Goal: Complete application form

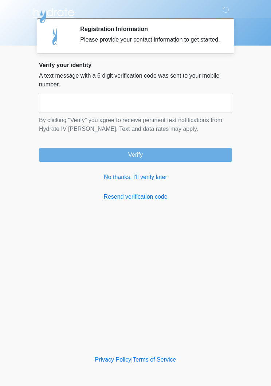
click at [139, 181] on link "No thanks, I'll verify later" at bounding box center [135, 177] width 193 height 9
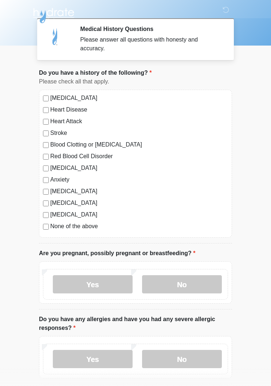
click at [98, 227] on label "None of the above" at bounding box center [139, 226] width 178 height 9
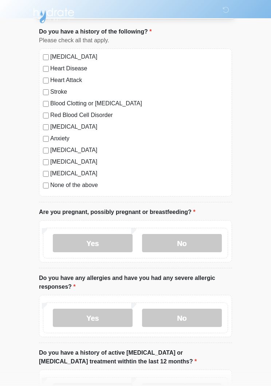
click at [205, 237] on label "No" at bounding box center [182, 243] width 80 height 18
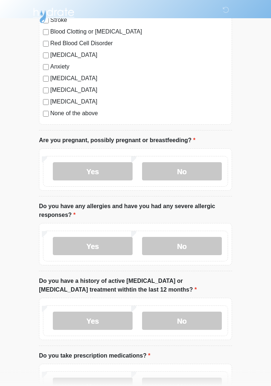
click at [208, 244] on label "No" at bounding box center [182, 246] width 80 height 18
click at [215, 323] on label "No" at bounding box center [182, 320] width 80 height 18
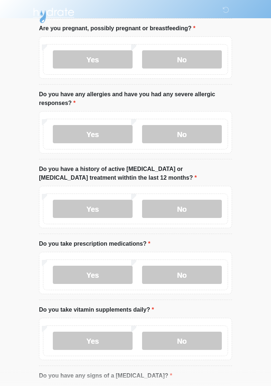
scroll to position [227, 0]
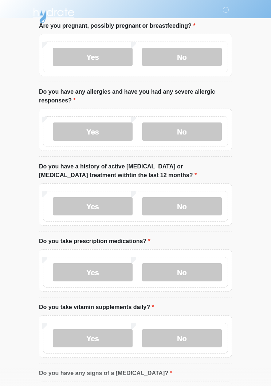
click at [209, 267] on label "No" at bounding box center [182, 272] width 80 height 18
click at [212, 333] on label "No" at bounding box center [182, 338] width 80 height 18
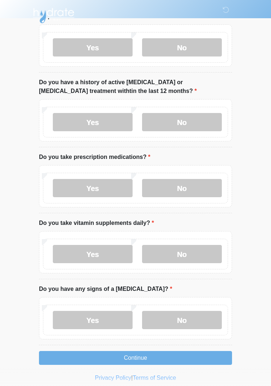
scroll to position [317, 0]
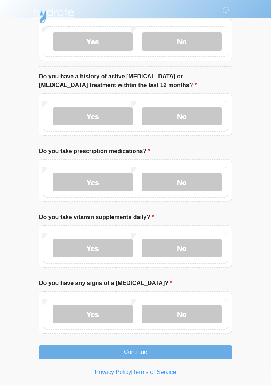
click at [210, 311] on label "No" at bounding box center [182, 314] width 80 height 18
click at [212, 352] on button "Continue" at bounding box center [135, 352] width 193 height 14
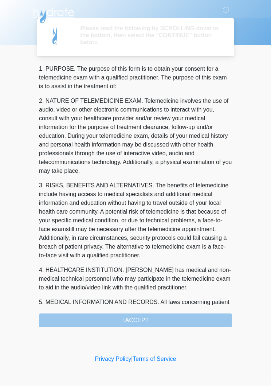
scroll to position [0, 0]
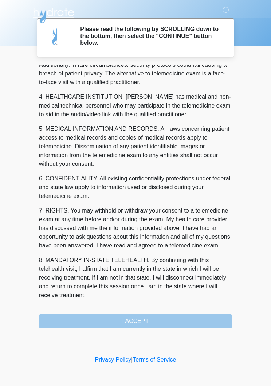
click at [197, 325] on div "1. PURPOSE. The purpose of this form is to obtain your consent for a telemedici…" at bounding box center [135, 196] width 193 height 262
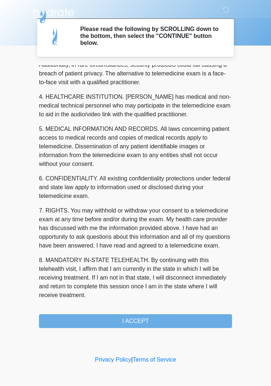
scroll to position [191, 0]
click at [176, 317] on button "I ACCEPT" at bounding box center [135, 321] width 193 height 14
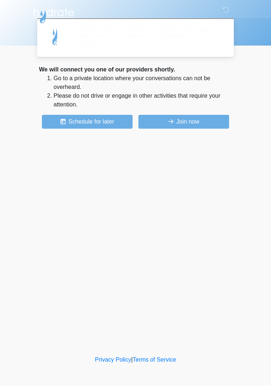
scroll to position [0, 0]
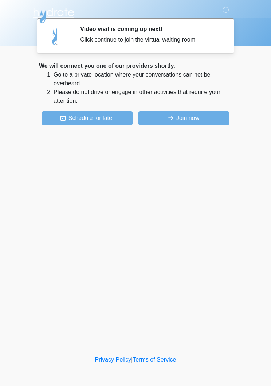
click at [209, 117] on button "Join now" at bounding box center [183, 118] width 91 height 14
